Goal: Find specific page/section: Find specific page/section

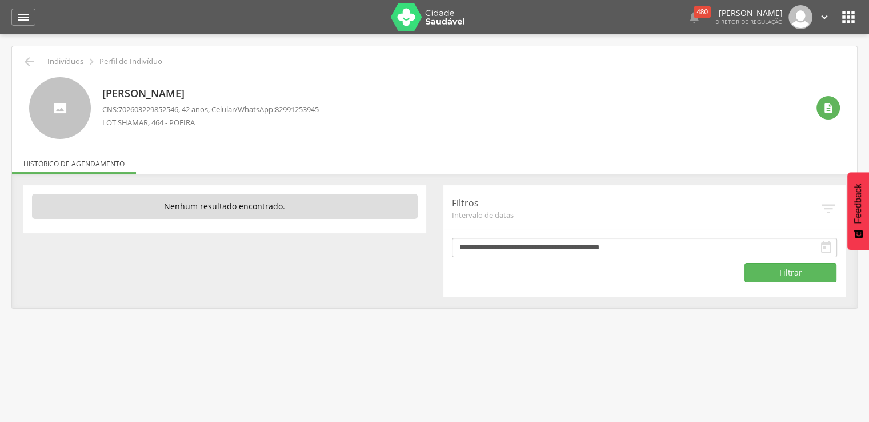
click at [121, 110] on span "702603229852546" at bounding box center [148, 109] width 60 height 10
drag, startPoint x: 121, startPoint y: 110, endPoint x: 160, endPoint y: 108, distance: 39.5
click at [158, 108] on span "702603229852546" at bounding box center [148, 109] width 60 height 10
copy span "702603229852546"
click at [122, 106] on span "704809527232740" at bounding box center [148, 109] width 60 height 10
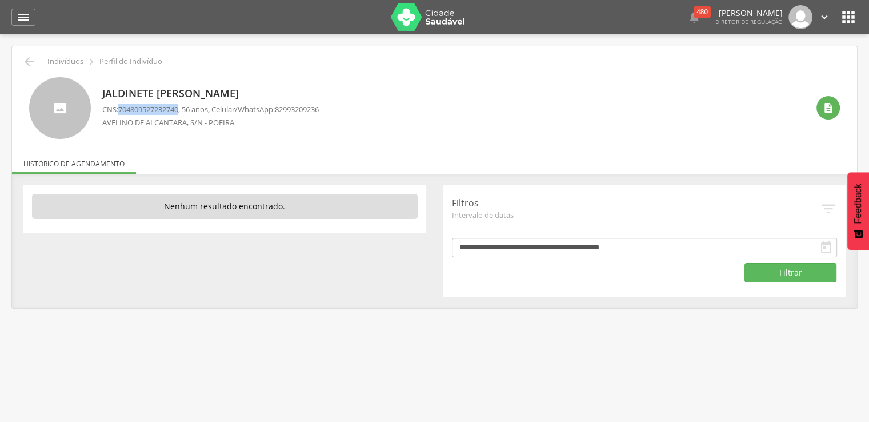
drag, startPoint x: 122, startPoint y: 106, endPoint x: 160, endPoint y: 109, distance: 38.4
click at [160, 109] on span "704809527232740" at bounding box center [148, 109] width 60 height 10
copy span "704809527232740"
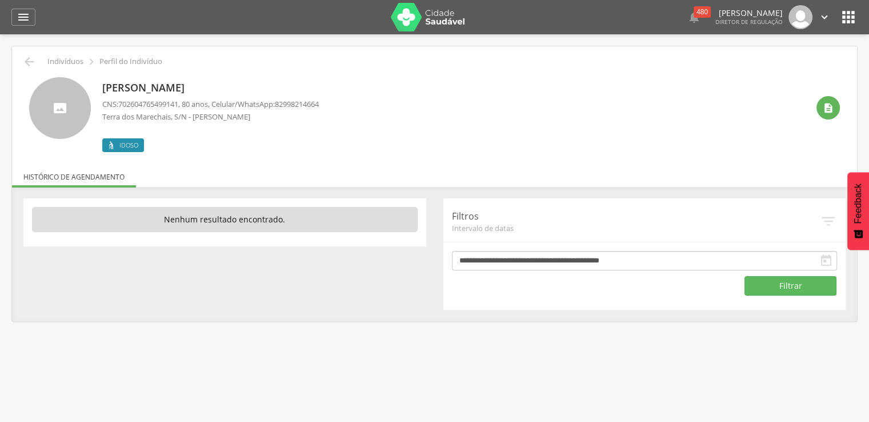
click at [121, 102] on span "702604765499141" at bounding box center [148, 104] width 60 height 10
drag, startPoint x: 121, startPoint y: 102, endPoint x: 146, endPoint y: 106, distance: 25.5
click at [146, 106] on span "702604765499141" at bounding box center [148, 104] width 60 height 10
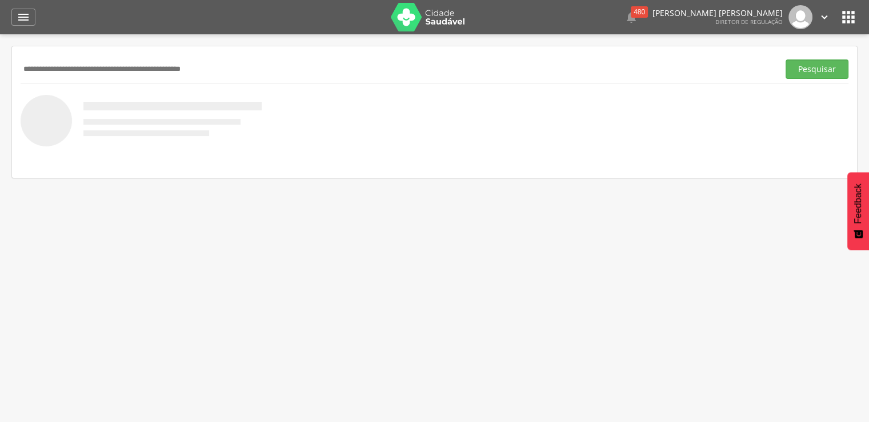
click at [854, 18] on icon "" at bounding box center [848, 17] width 18 height 18
click at [847, 19] on icon "" at bounding box center [848, 17] width 18 height 18
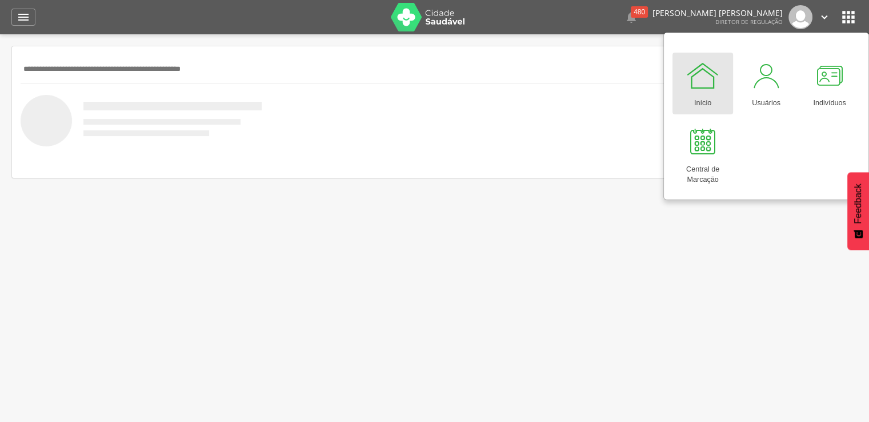
click at [847, 19] on icon "" at bounding box center [848, 17] width 18 height 18
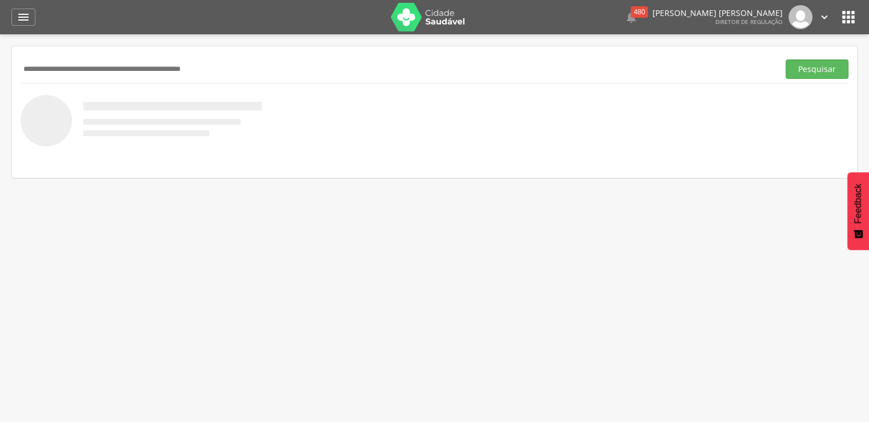
click at [850, 23] on icon "" at bounding box center [848, 17] width 18 height 18
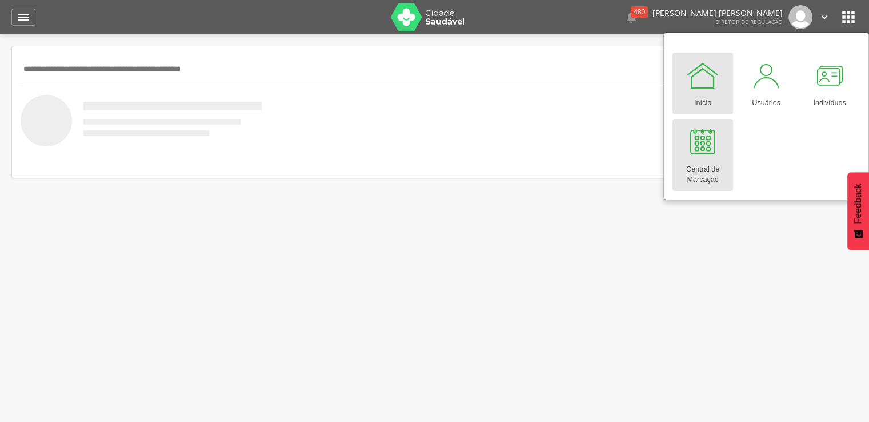
click at [697, 157] on div at bounding box center [703, 142] width 34 height 34
